Goal: Task Accomplishment & Management: Manage account settings

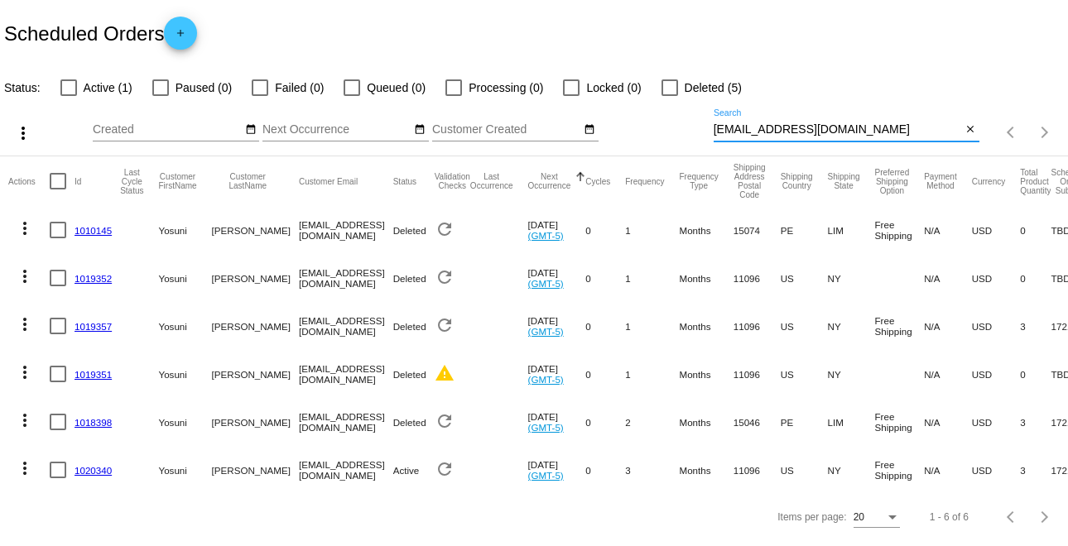
click at [858, 135] on input "[EMAIL_ADDRESS][DOMAIN_NAME]" at bounding box center [838, 129] width 248 height 13
click at [20, 459] on mat-icon "more_vert" at bounding box center [25, 469] width 20 height 20
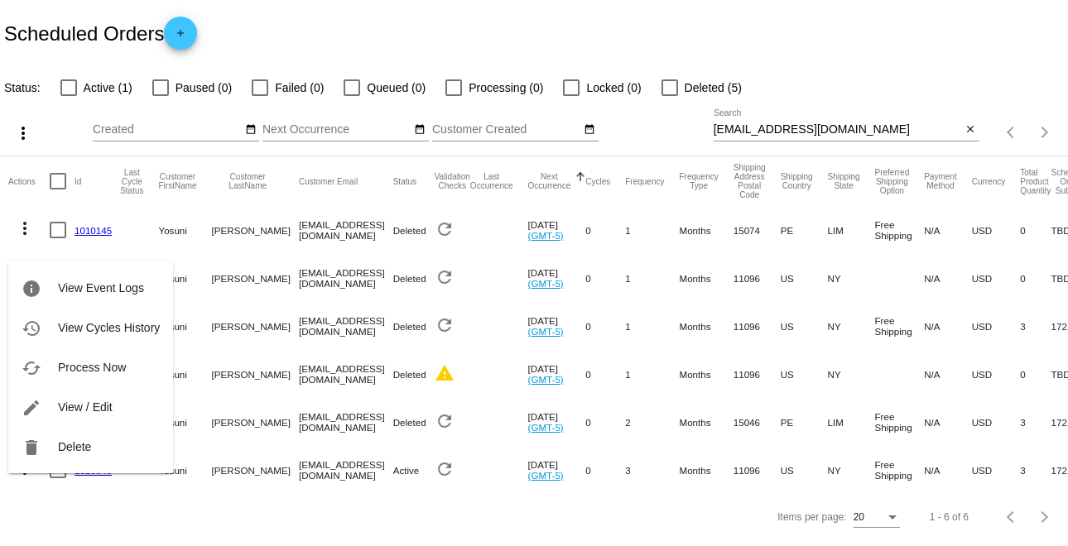
drag, startPoint x: 250, startPoint y: 490, endPoint x: 322, endPoint y: 497, distance: 72.4
click at [320, 497] on div at bounding box center [534, 273] width 1068 height 546
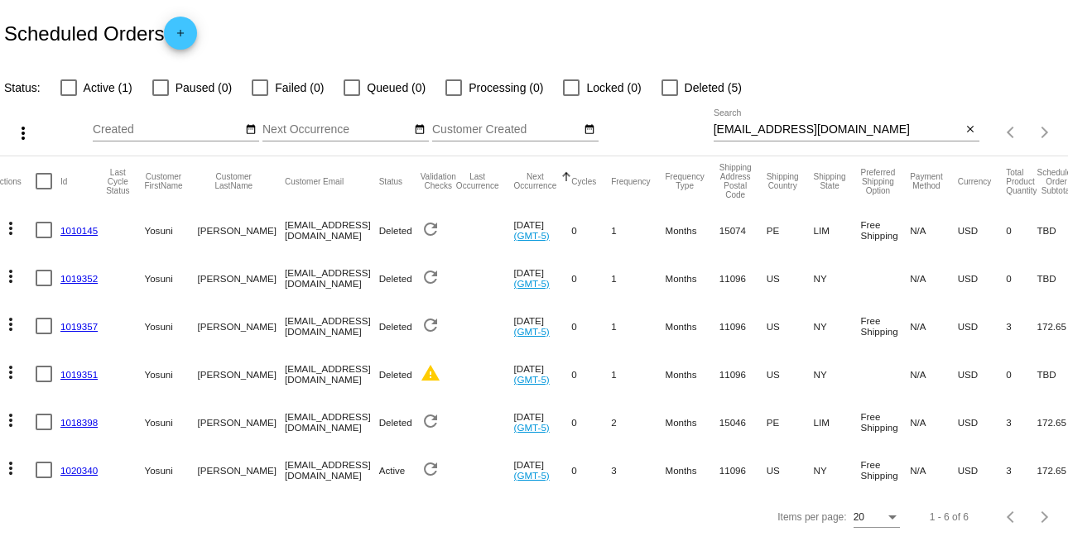
scroll to position [0, 0]
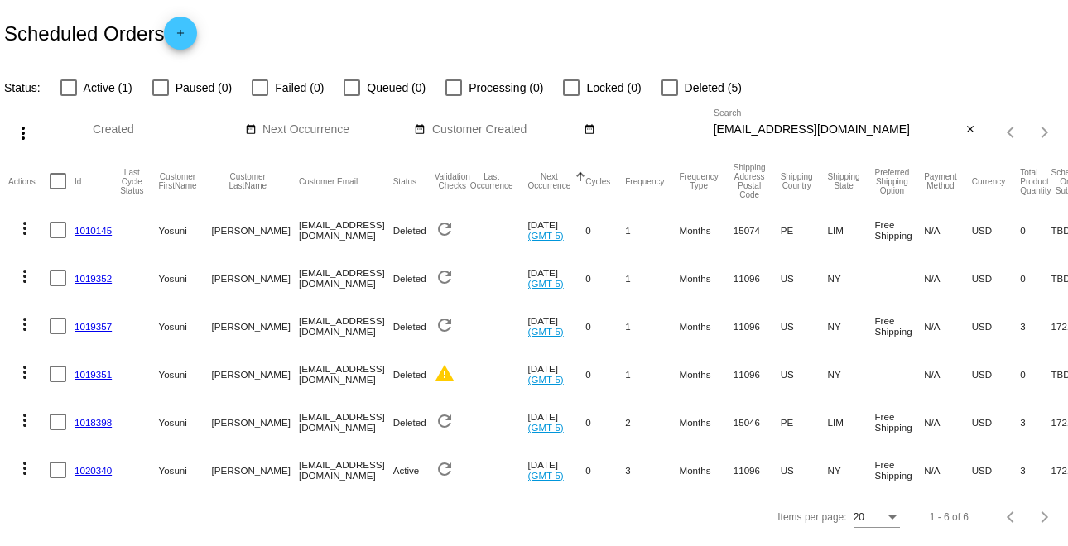
click at [27, 460] on mat-icon "more_vert" at bounding box center [25, 469] width 20 height 20
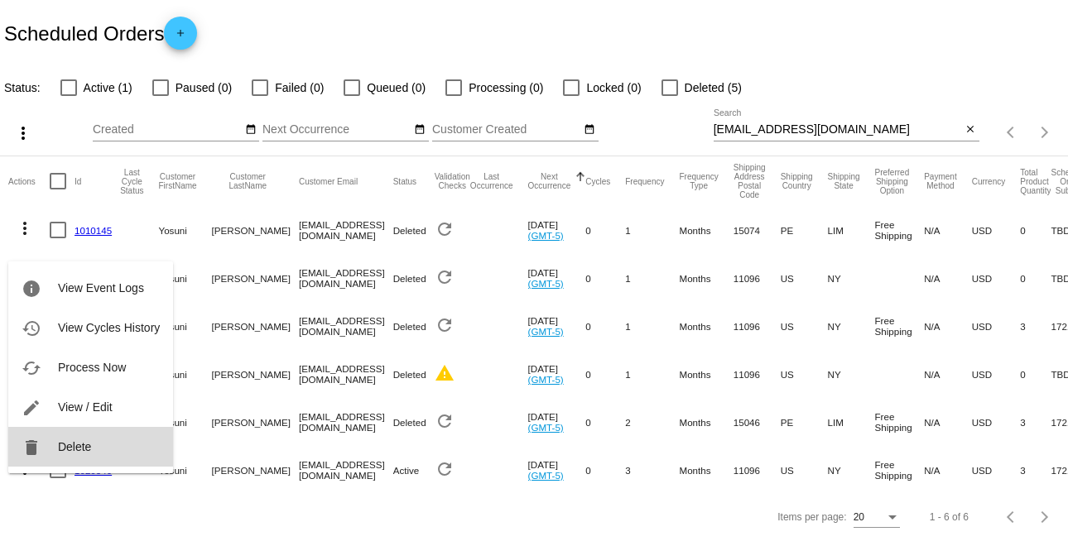
click at [55, 441] on button "delete Delete" at bounding box center [90, 447] width 165 height 40
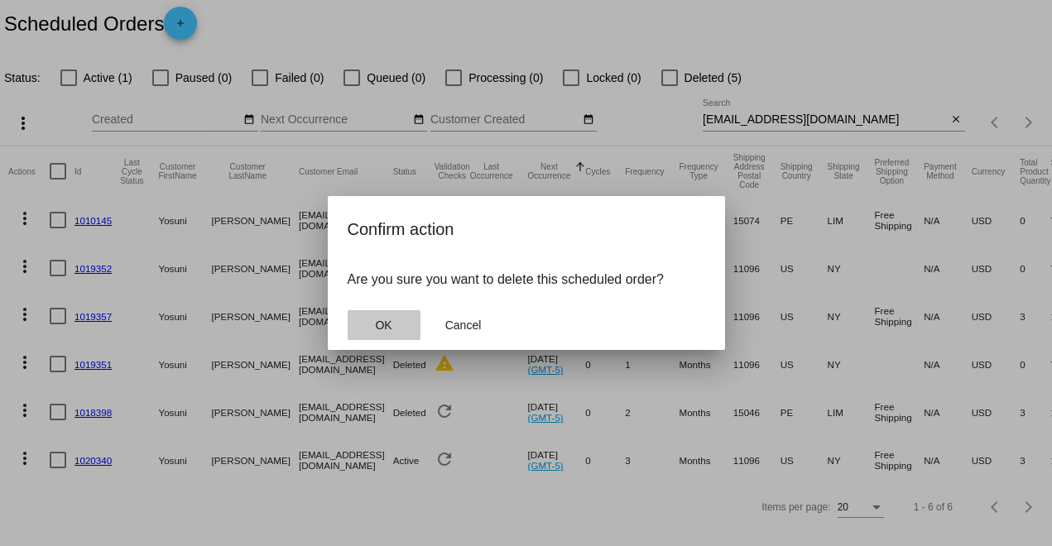
click at [397, 325] on button "OK" at bounding box center [384, 325] width 73 height 30
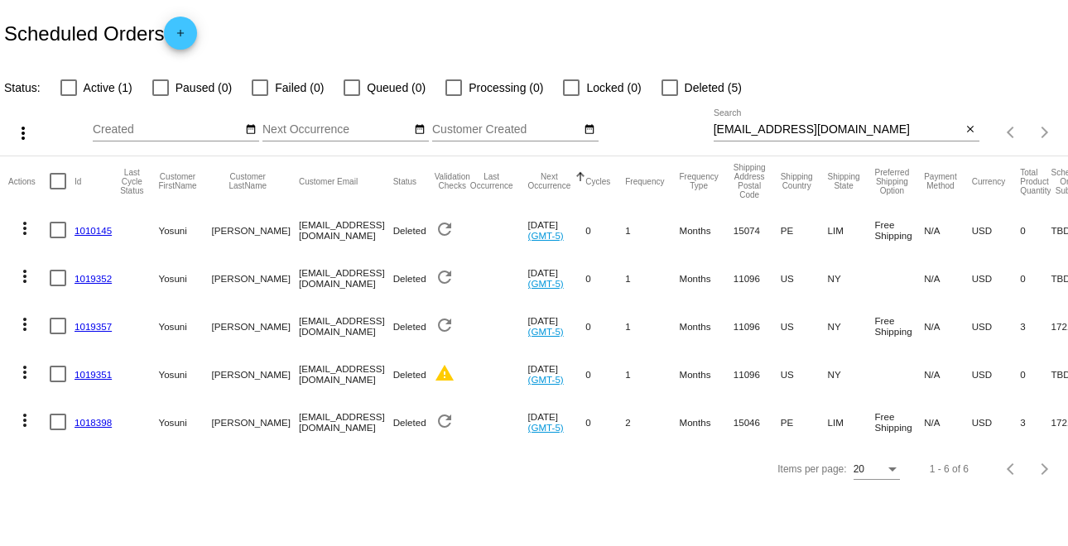
click at [866, 128] on input "[EMAIL_ADDRESS][DOMAIN_NAME]" at bounding box center [838, 129] width 248 height 13
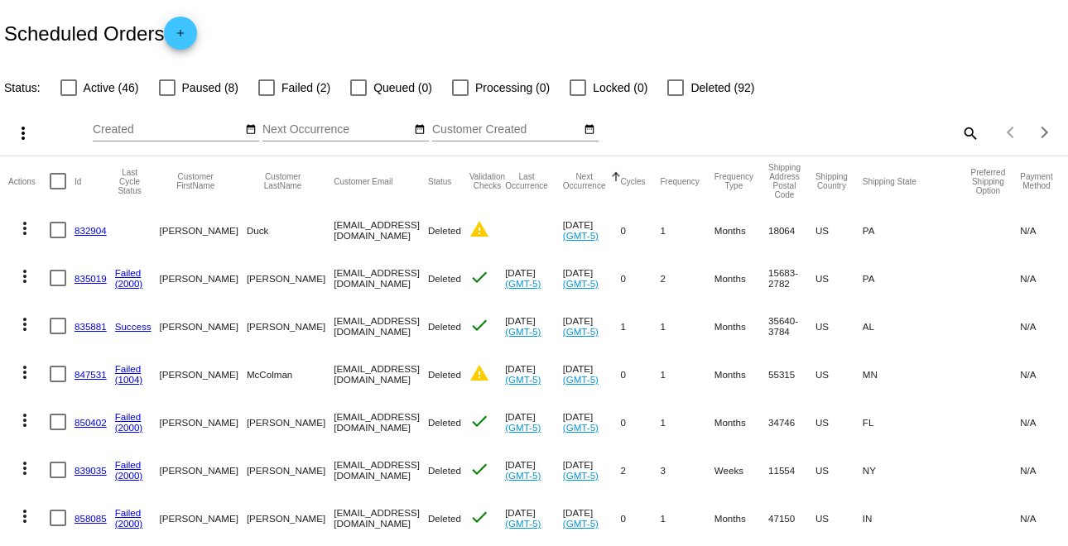
click at [842, 147] on div "more_vert Sep Jan Feb Mar Apr 1" at bounding box center [534, 127] width 1068 height 59
click at [959, 132] on mat-icon "search" at bounding box center [969, 133] width 20 height 26
click at [897, 135] on input "Search" at bounding box center [847, 129] width 266 height 13
paste input "[EMAIL_ADDRESS][DOMAIN_NAME]"
type input "[EMAIL_ADDRESS][DOMAIN_NAME]"
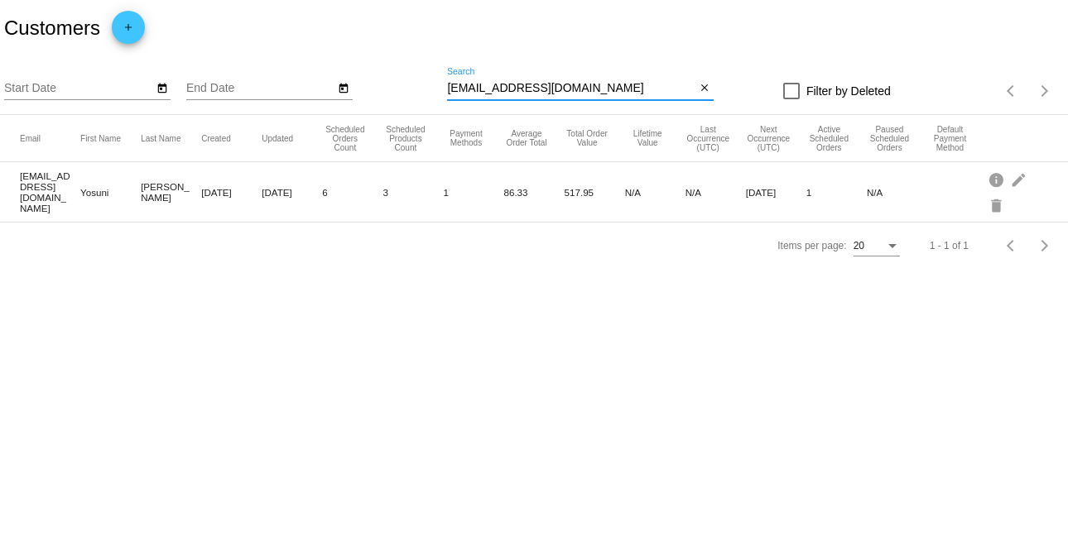
click at [647, 90] on input "[EMAIL_ADDRESS][DOMAIN_NAME]" at bounding box center [571, 88] width 248 height 13
click at [1021, 181] on mat-icon "edit" at bounding box center [1020, 179] width 20 height 26
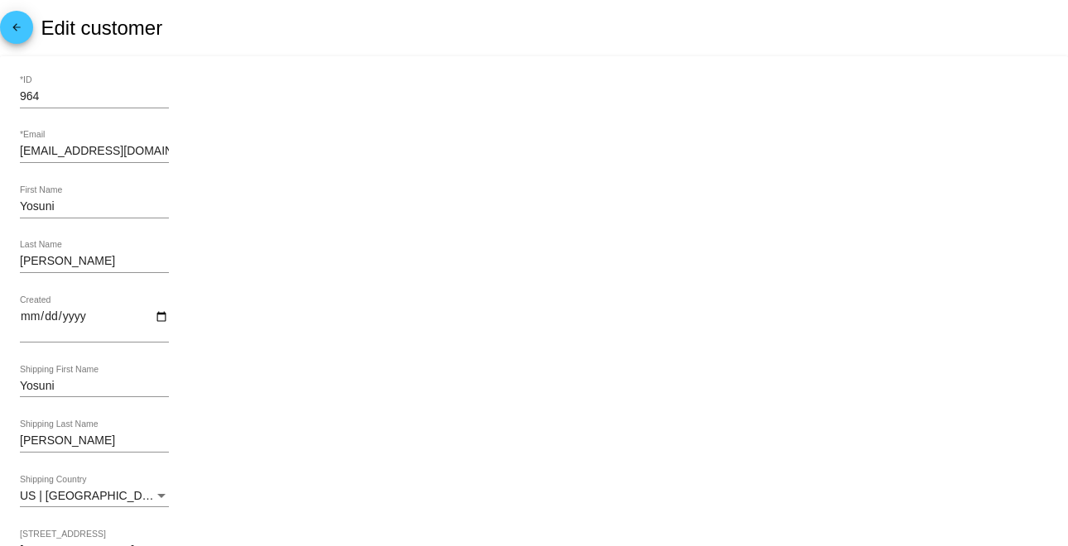
click at [14, 36] on mat-icon "arrow_back" at bounding box center [17, 32] width 20 height 20
